Goal: Book appointment/travel/reservation

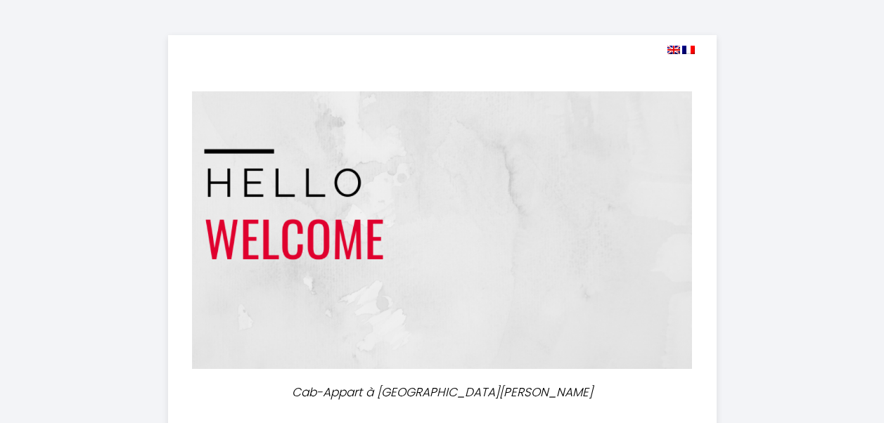
select select
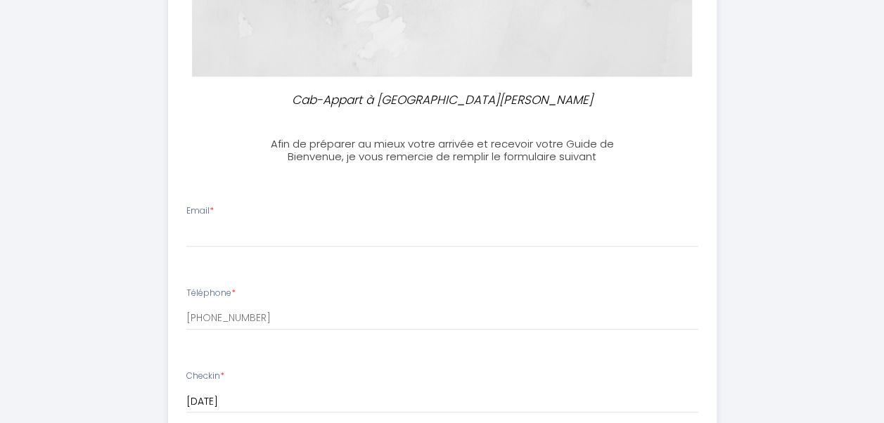
scroll to position [293, 0]
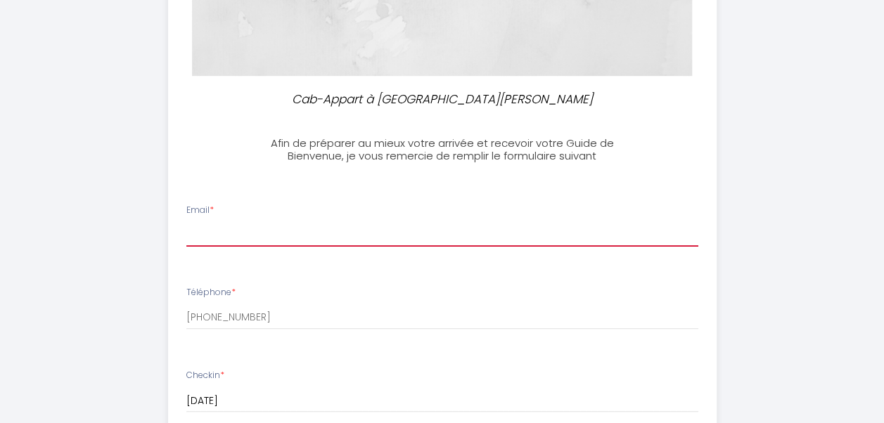
click at [338, 226] on input "Email *" at bounding box center [442, 233] width 512 height 25
type input "[EMAIL_ADDRESS][PERSON_NAME][DOMAIN_NAME]"
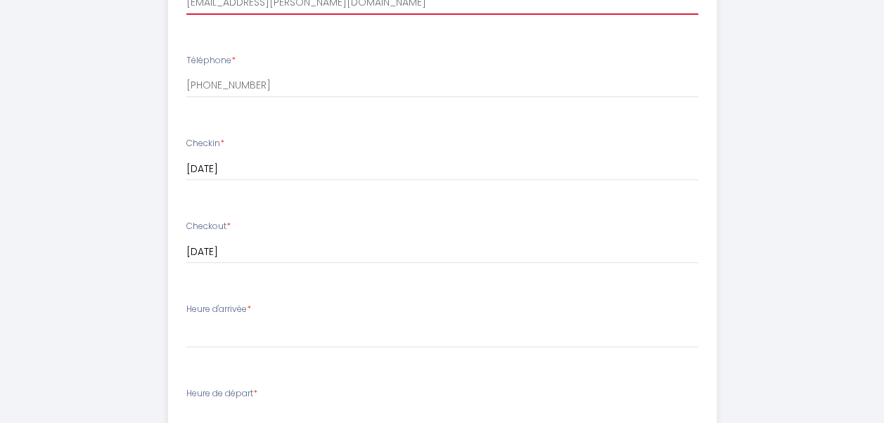
scroll to position [0, 0]
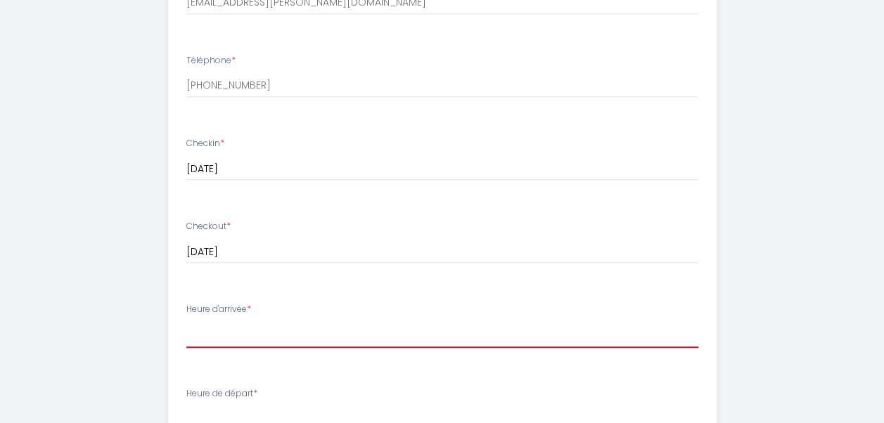
click at [266, 333] on select "14:00 14:30 15:00 15:30 16:00 16:30 17:00 17:30 18:00 18:30 19:00 19:30 20:00 2…" at bounding box center [442, 334] width 512 height 27
click at [232, 323] on select "14:00 14:30 15:00 15:30 16:00 16:30 17:00 17:30 18:00 18:30 19:00 19:30 20:00 2…" at bounding box center [442, 334] width 512 height 27
select select "14:30"
click at [186, 321] on select "14:00 14:30 15:00 15:30 16:00 16:30 17:00 17:30 18:00 18:30 19:00 19:30 20:00 2…" at bounding box center [442, 334] width 512 height 27
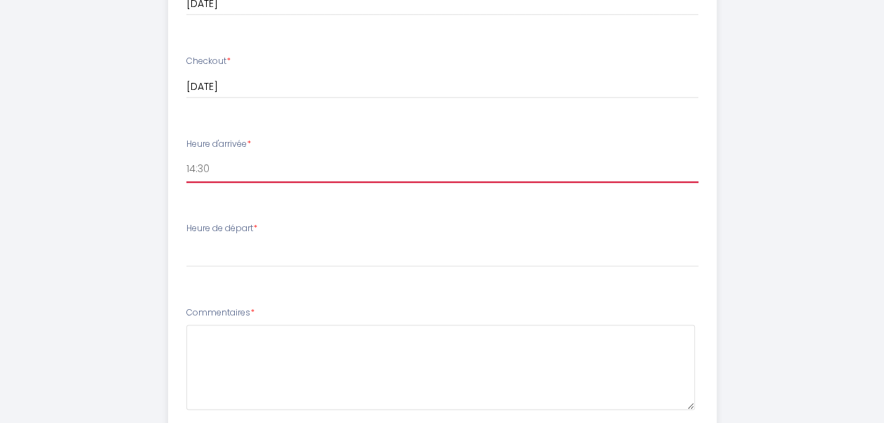
scroll to position [695, 0]
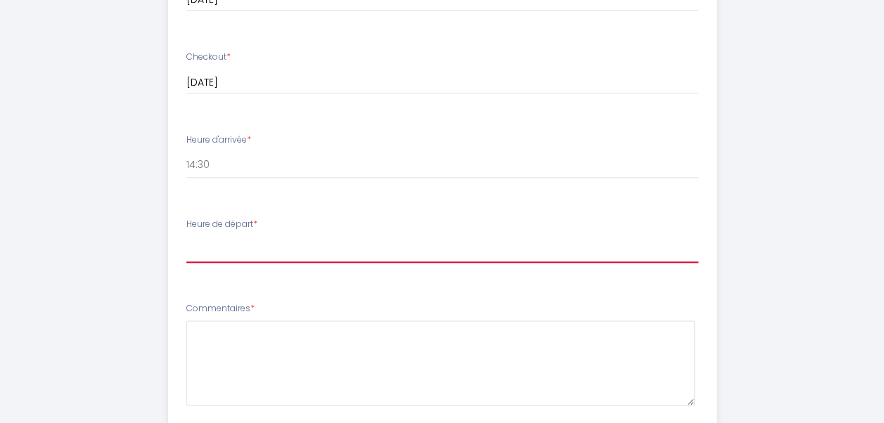
click at [235, 245] on select "00:00 00:30 01:00 01:30 02:00 02:30 03:00 03:30 04:00 04:30 05:00 05:30 06:00 0…" at bounding box center [442, 249] width 512 height 27
select select "10:30"
click at [186, 236] on select "00:00 00:30 01:00 01:30 02:00 02:30 03:00 03:30 04:00 04:30 05:00 05:30 06:00 0…" at bounding box center [442, 249] width 512 height 27
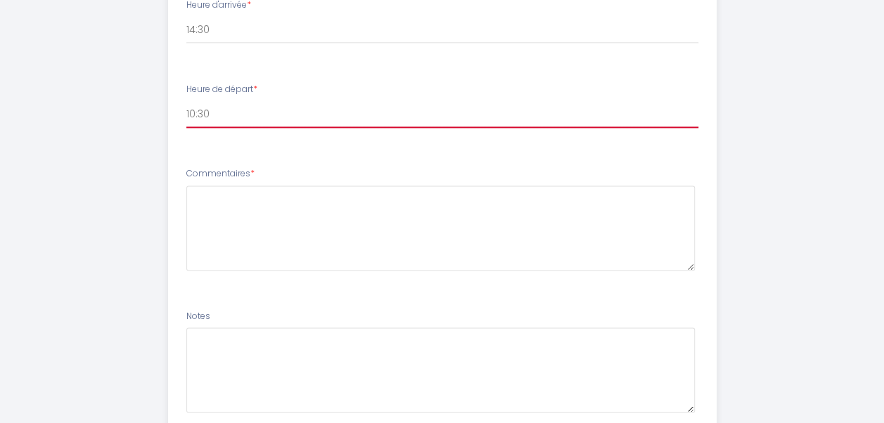
scroll to position [938, 0]
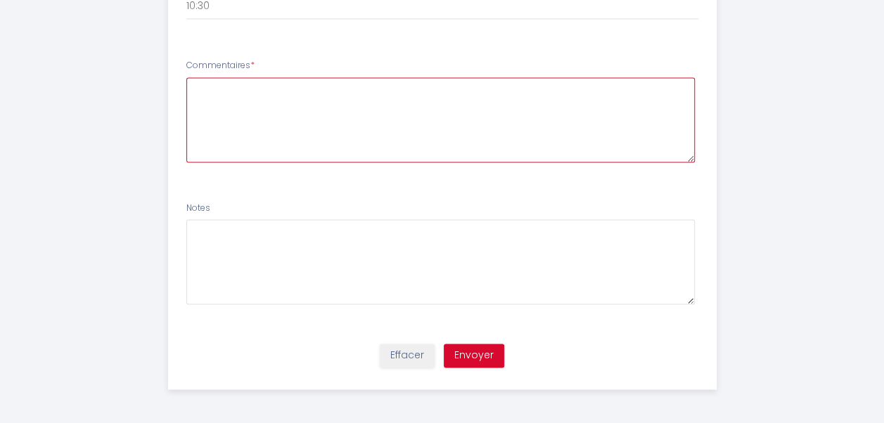
click at [324, 134] on textarea at bounding box center [440, 119] width 508 height 85
type textarea "RAS"
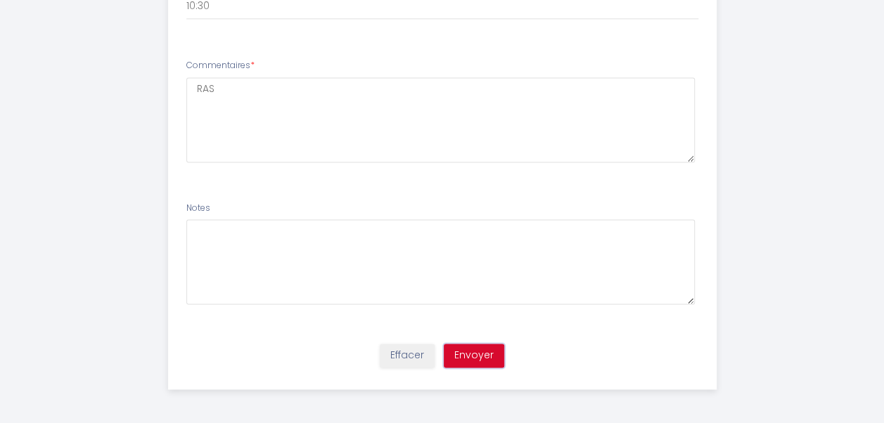
click at [461, 352] on button "Envoyer" at bounding box center [474, 356] width 60 height 24
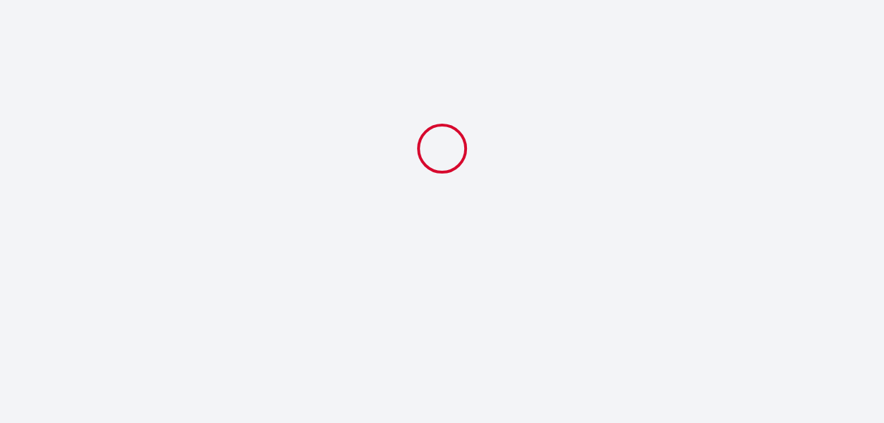
scroll to position [0, 0]
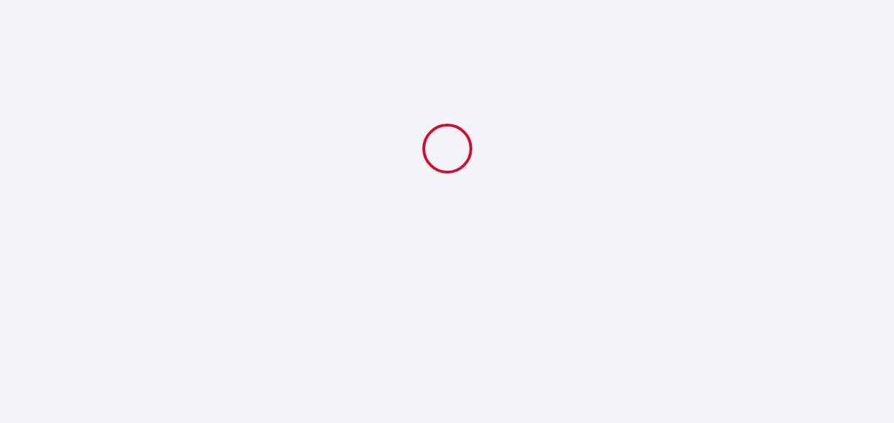
select select "14:30"
select select "10:30"
